Goal: Transaction & Acquisition: Purchase product/service

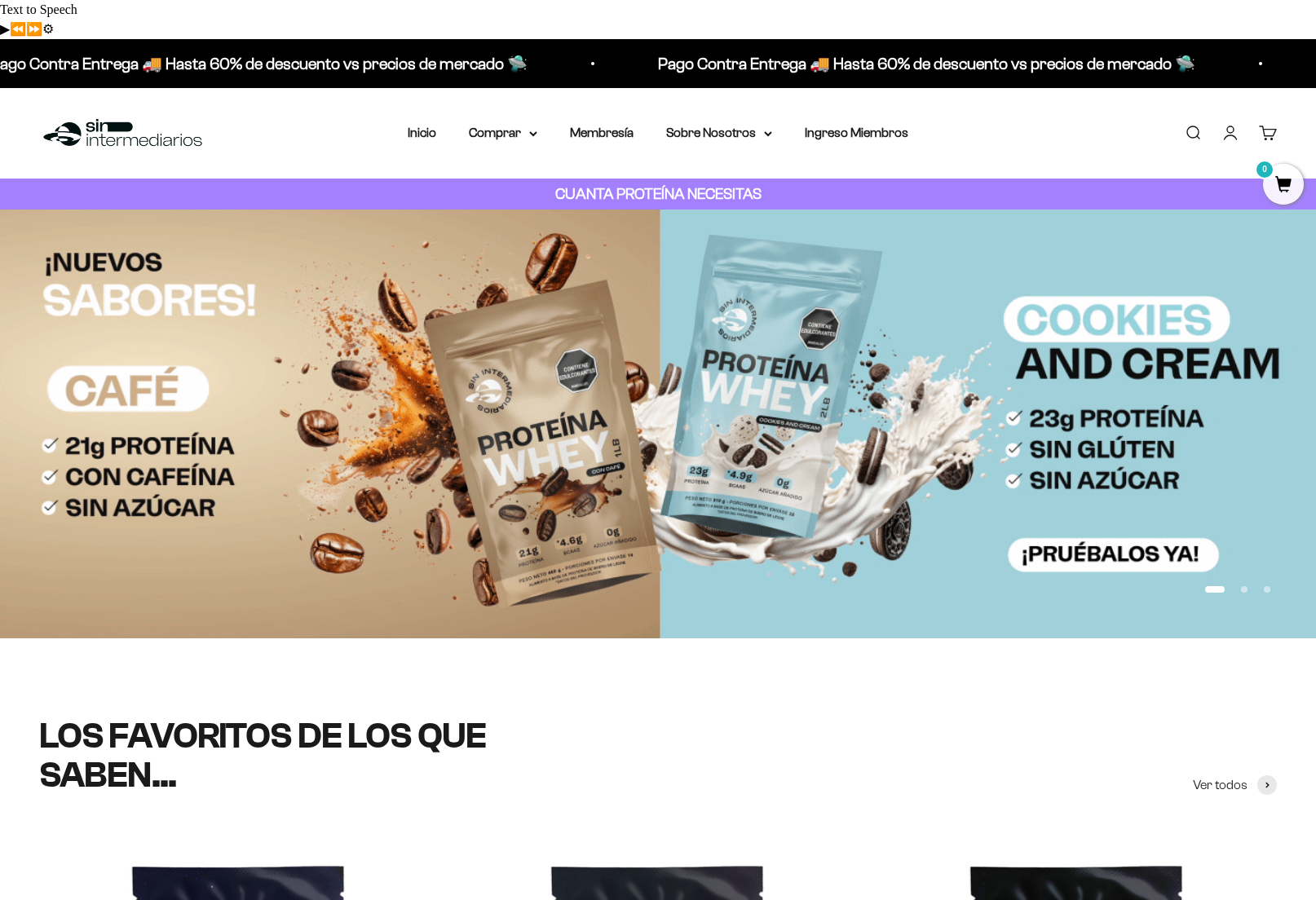
click at [1236, 123] on link "Iniciar sesión" at bounding box center [1231, 132] width 18 height 18
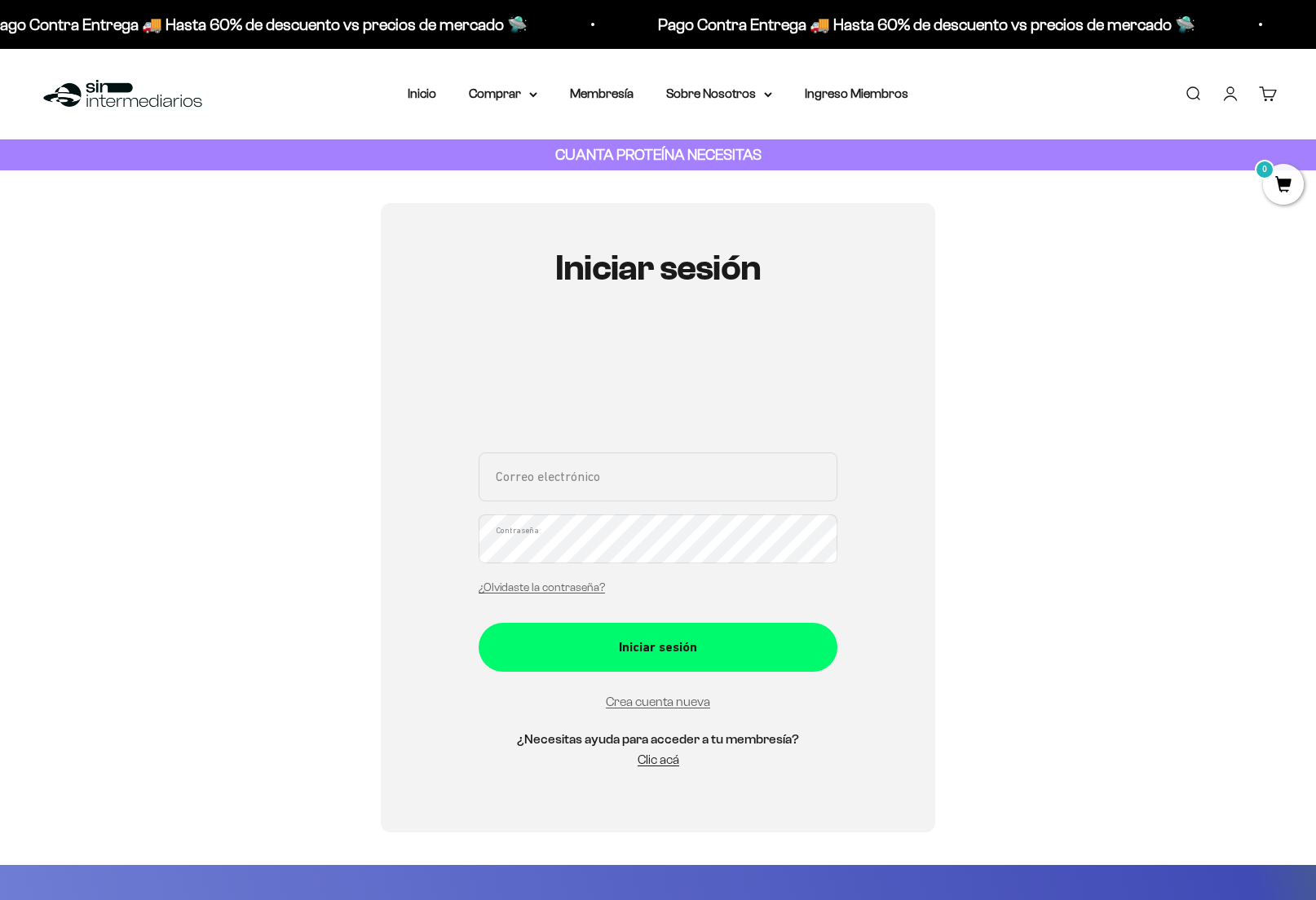
type input "[EMAIL_ADDRESS][DOMAIN_NAME]"
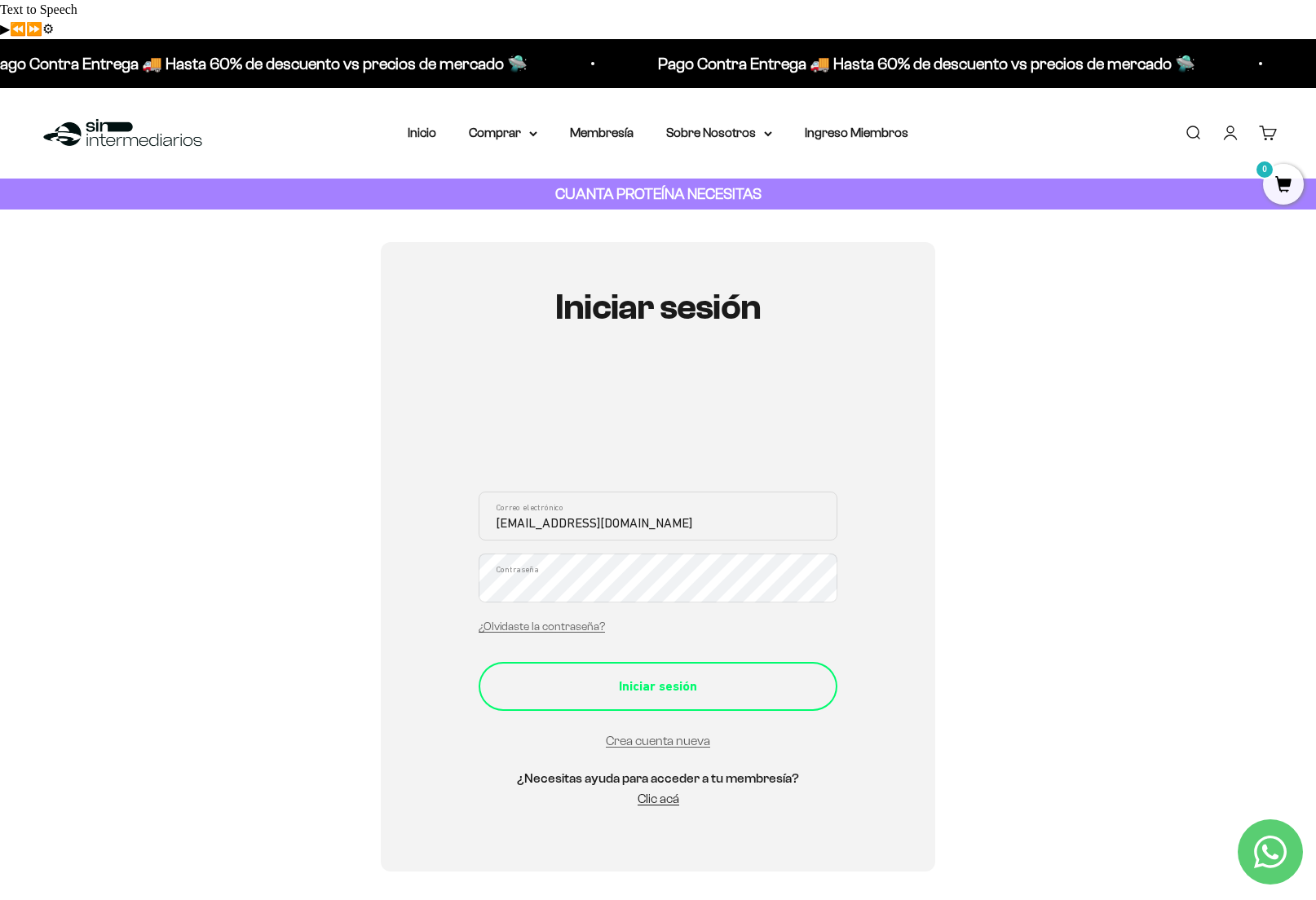
click at [661, 676] on div "Iniciar sesión" at bounding box center [658, 686] width 293 height 21
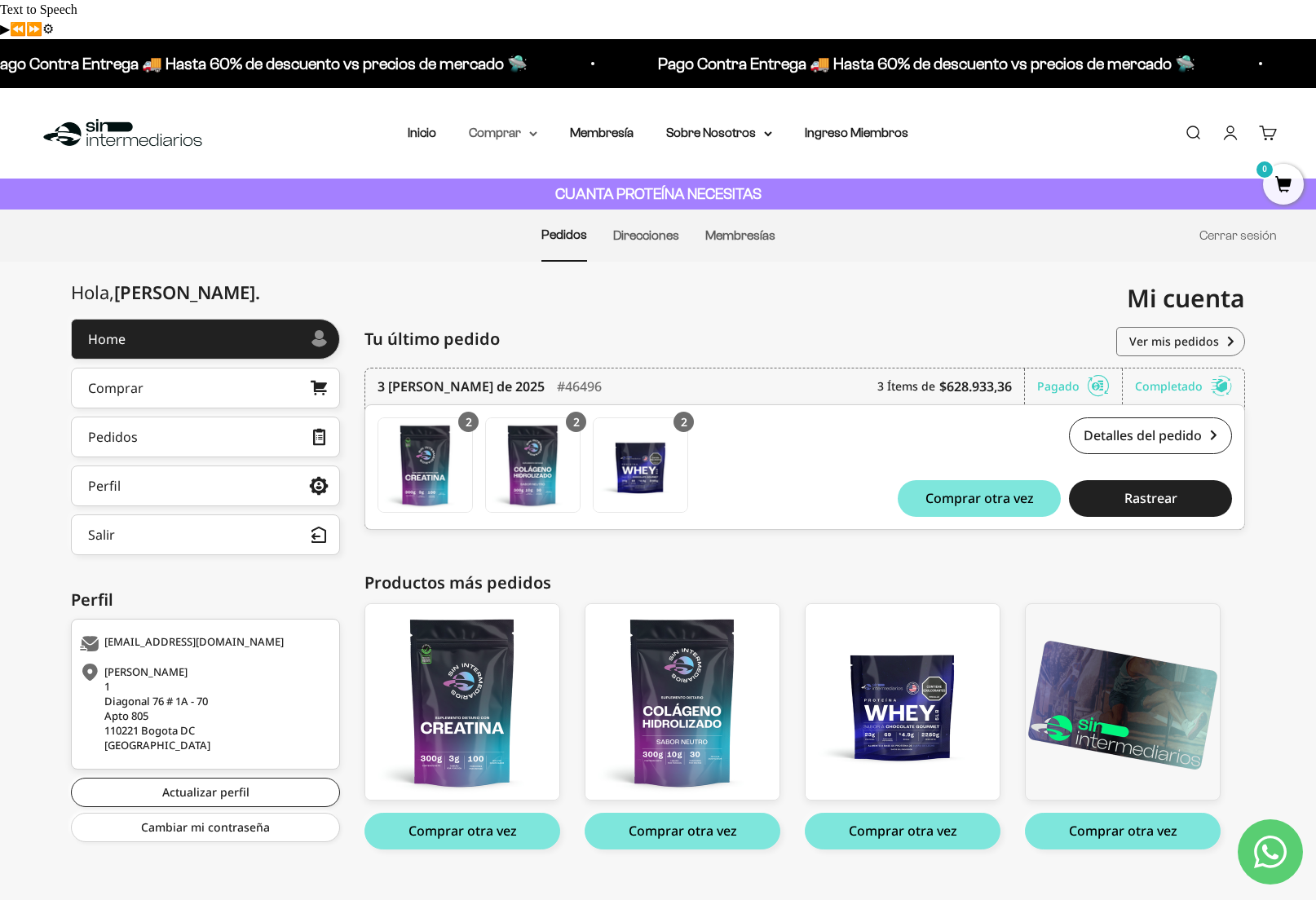
click at [496, 123] on summary "Comprar" at bounding box center [503, 132] width 68 height 21
click at [681, 813] on button "Comprar otra vez" at bounding box center [683, 831] width 196 height 37
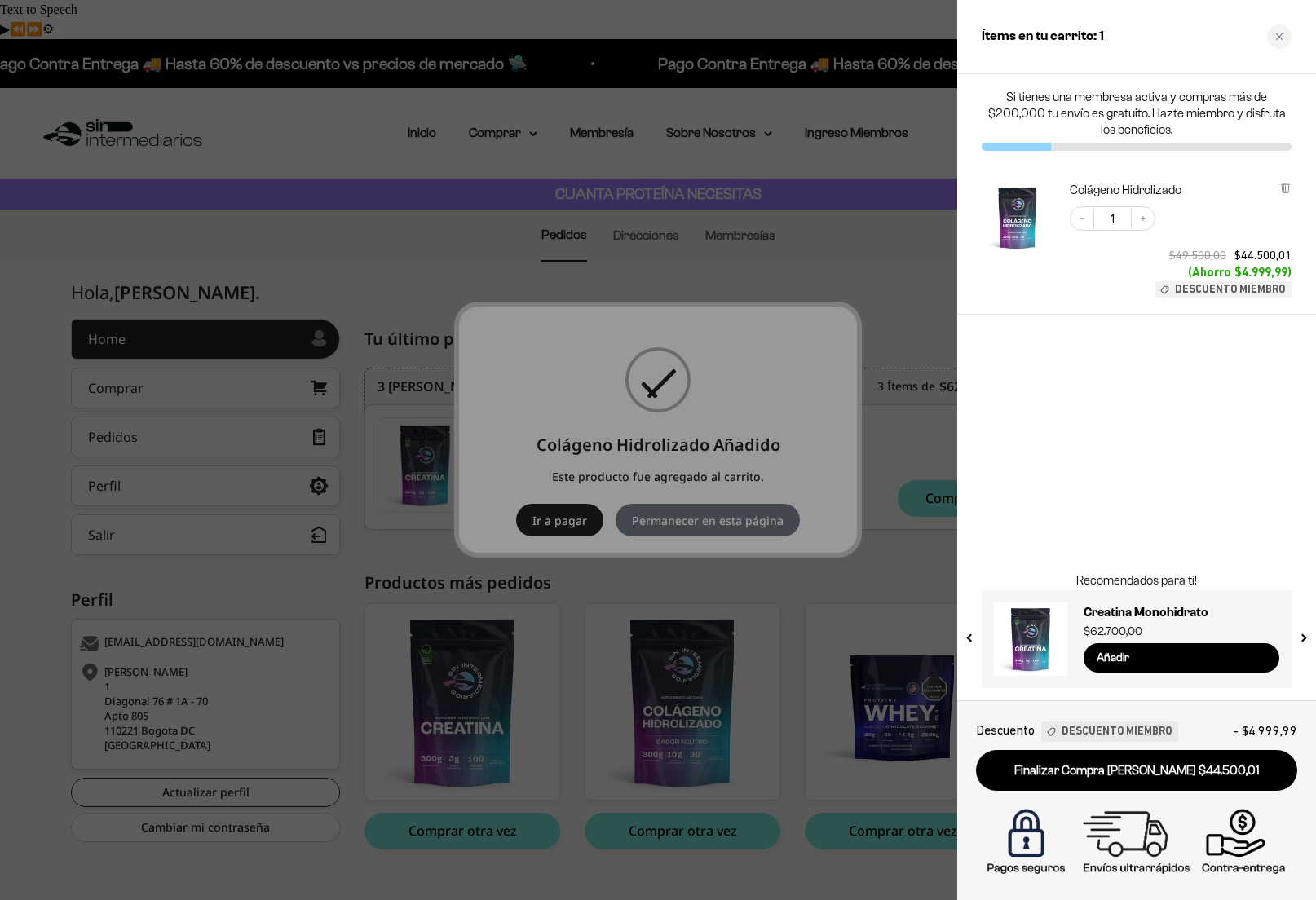
click at [891, 526] on div at bounding box center [658, 450] width 1316 height 900
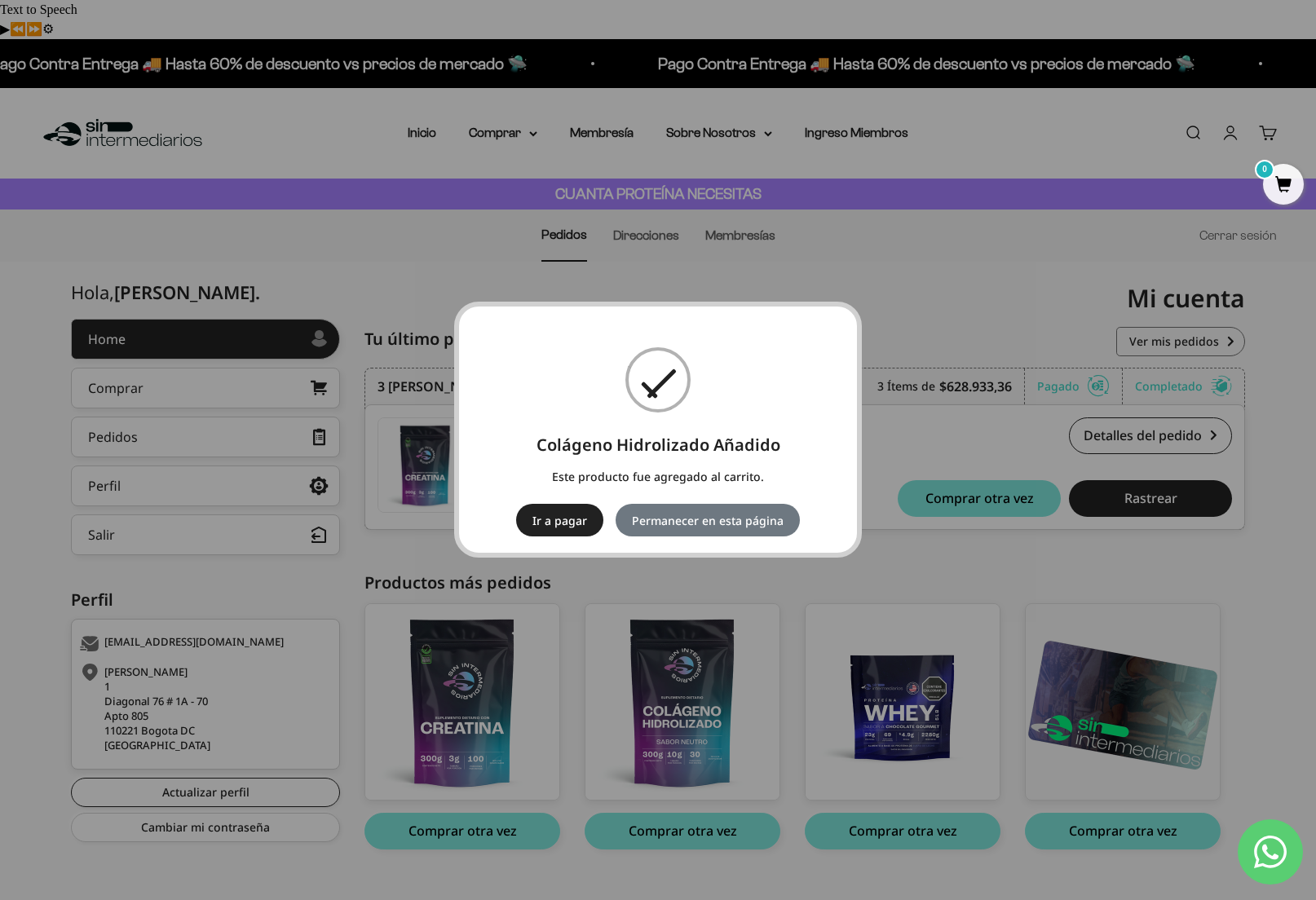
click at [911, 505] on div "× Colágeno Hidrolizado Añadido Este producto fue agregado al carrito. Ir a paga…" at bounding box center [658, 450] width 1316 height 900
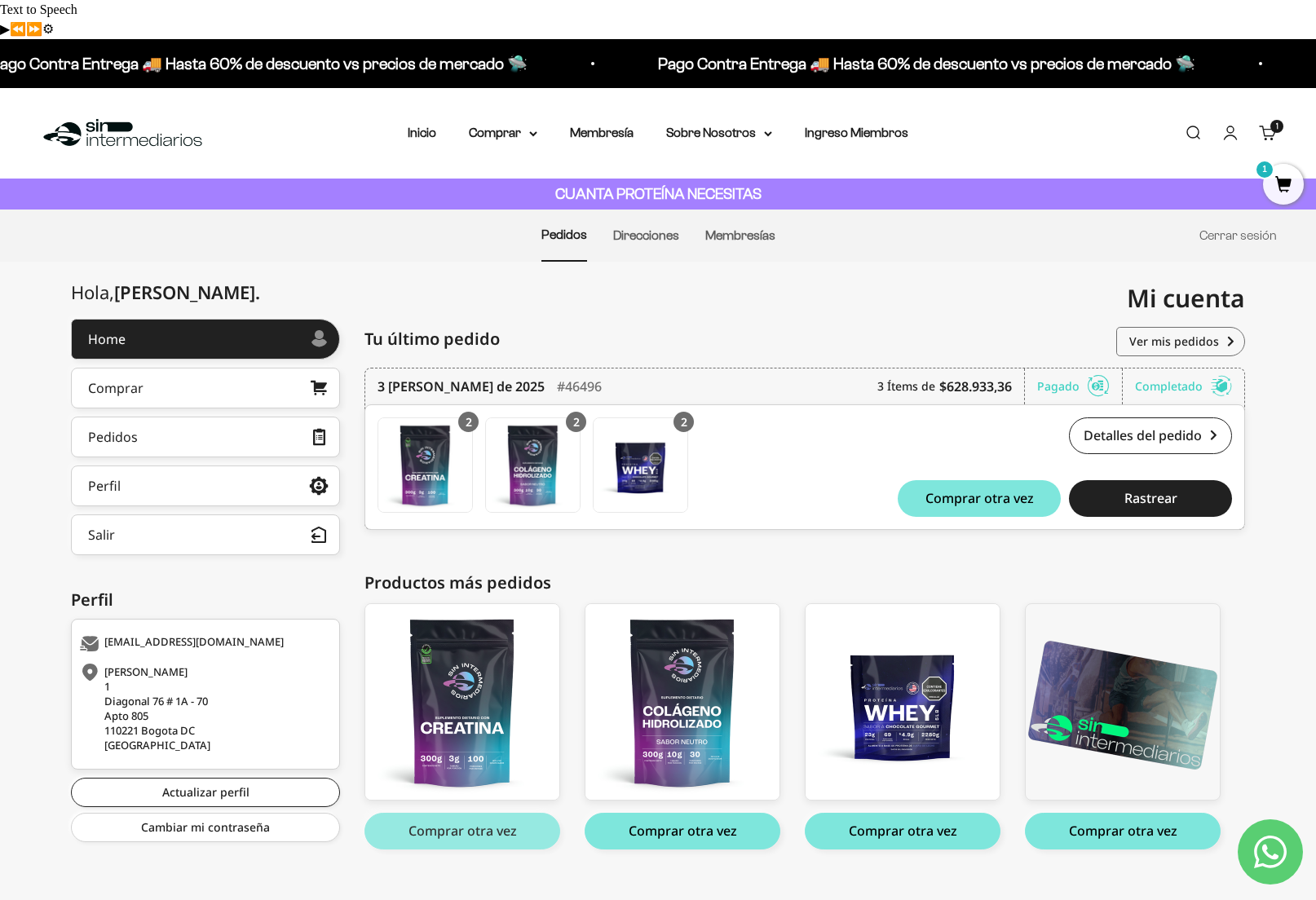
click at [474, 813] on button "Comprar otra vez" at bounding box center [462, 831] width 196 height 37
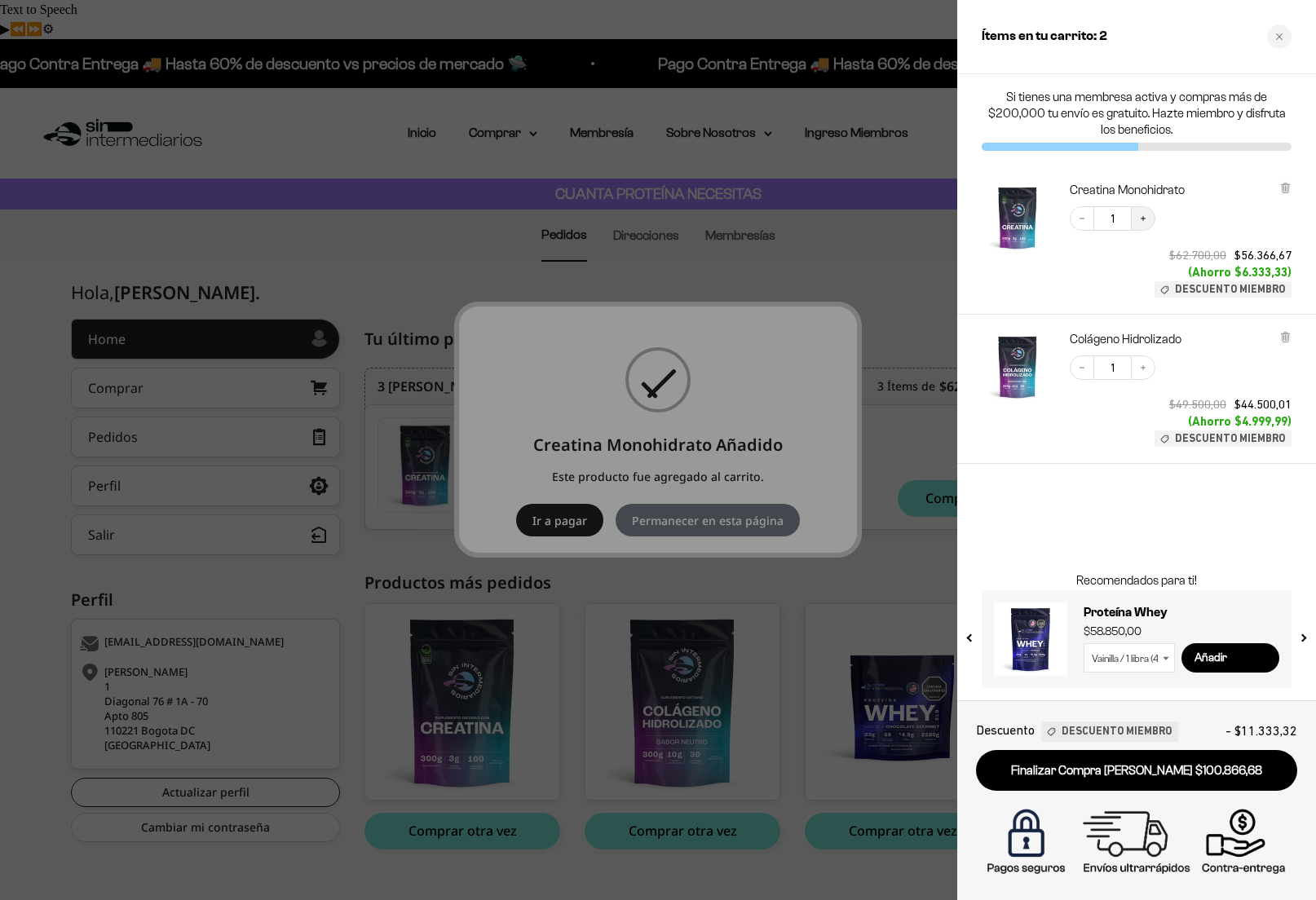
click at [1150, 220] on button "Increase quantity" at bounding box center [1143, 218] width 25 height 25
click at [1145, 369] on icon "Increase quantity" at bounding box center [1143, 368] width 10 height 10
